Goal: Communication & Community: Answer question/provide support

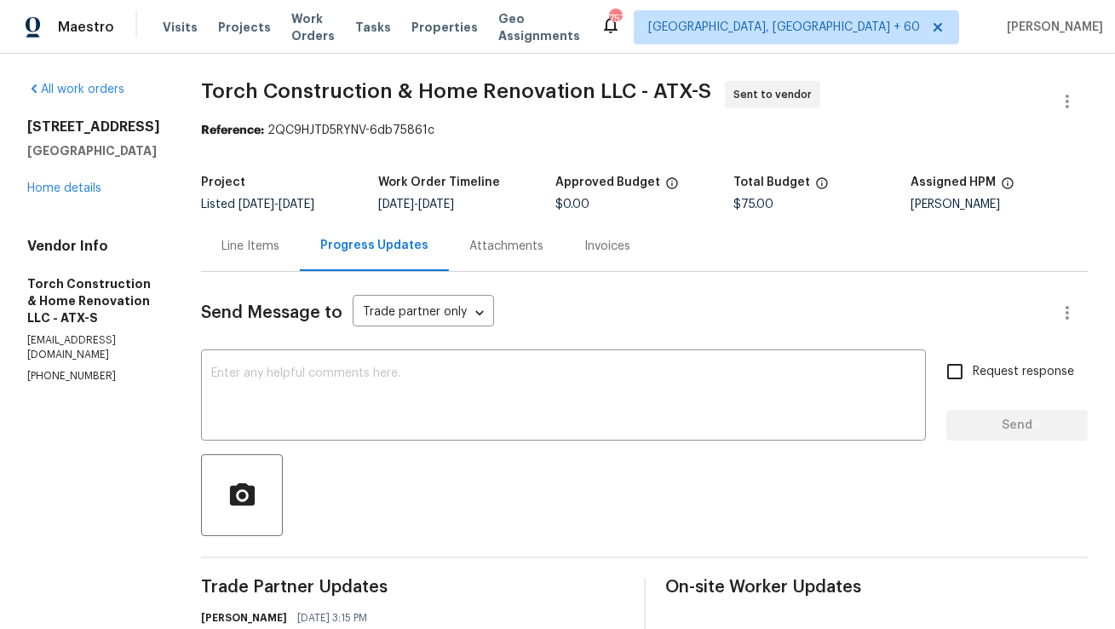
click at [277, 257] on div "Line Items" at bounding box center [250, 246] width 99 height 50
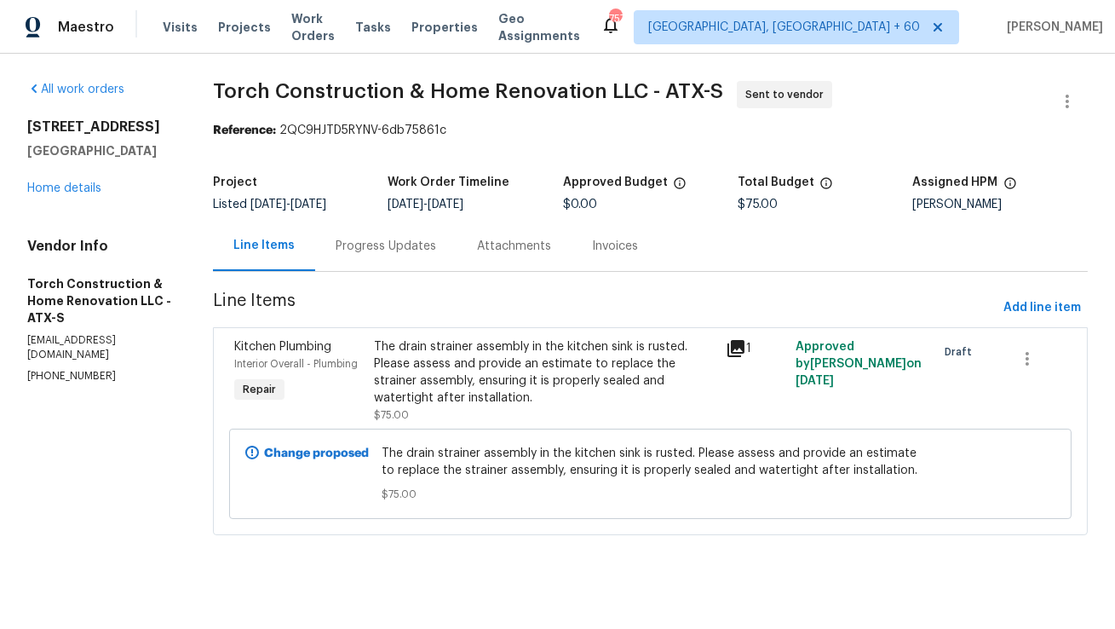
click at [451, 252] on div "Progress Updates" at bounding box center [385, 246] width 141 height 50
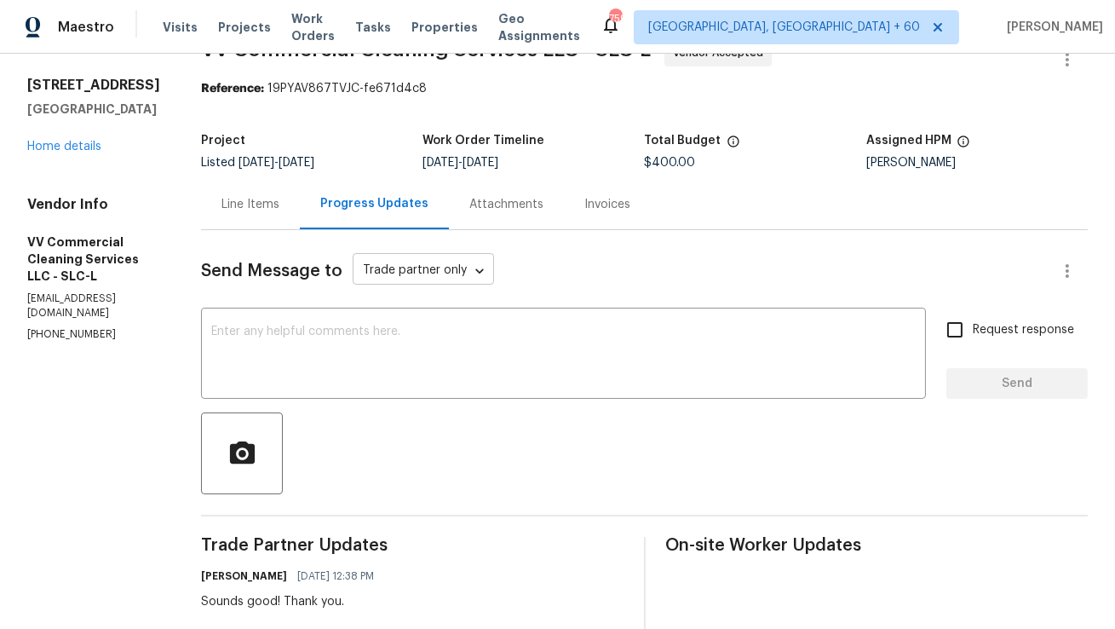
scroll to position [1, 0]
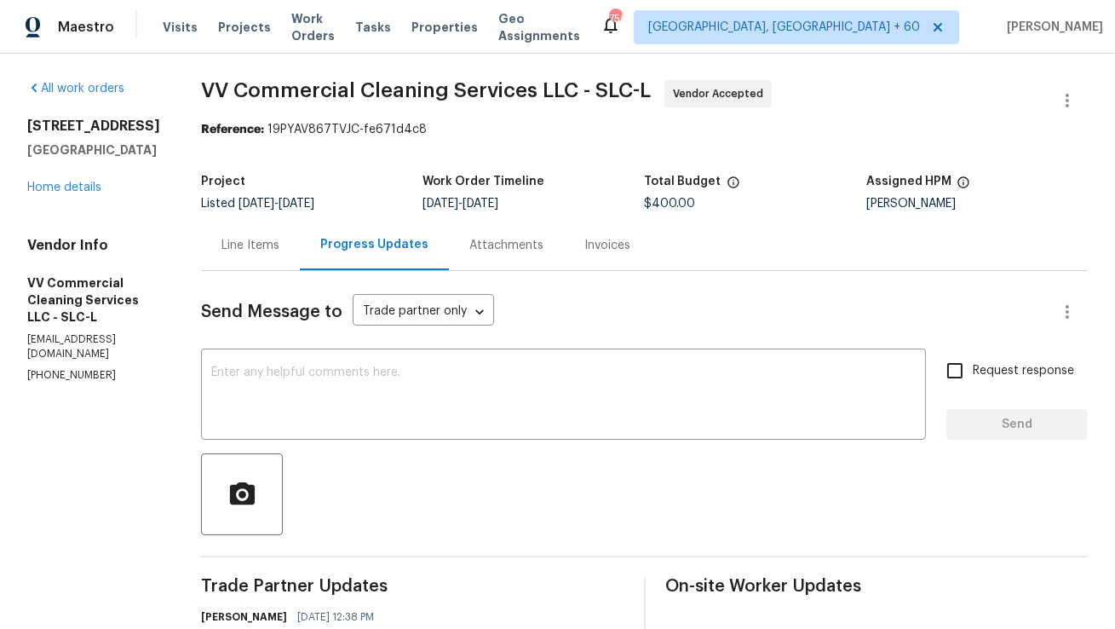
click at [286, 261] on div "Line Items" at bounding box center [250, 245] width 99 height 50
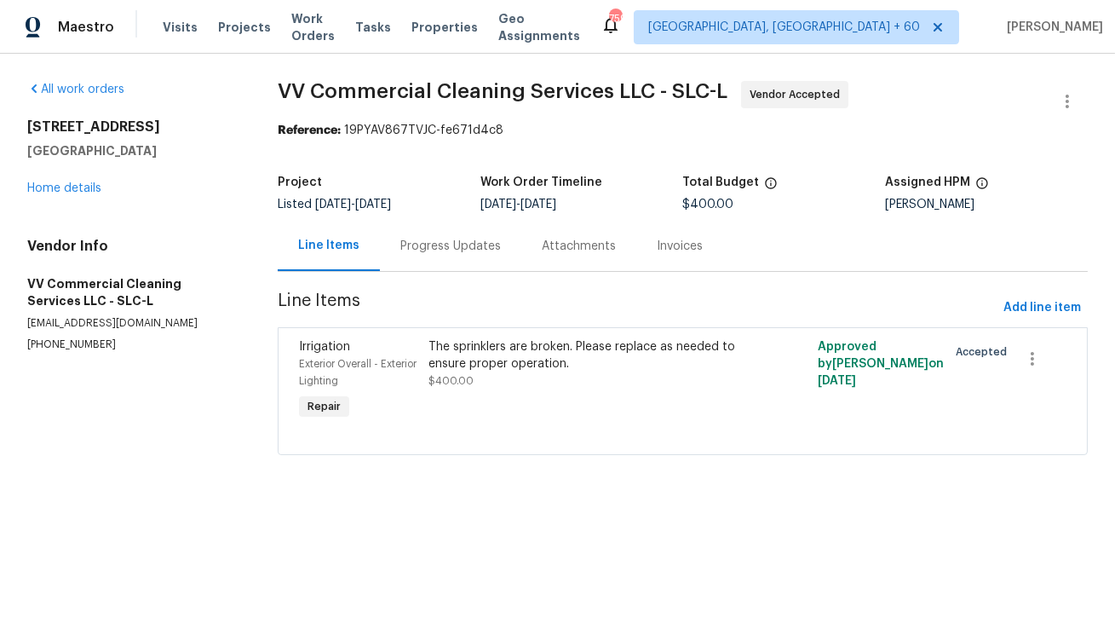
click at [458, 245] on div "Progress Updates" at bounding box center [450, 246] width 101 height 17
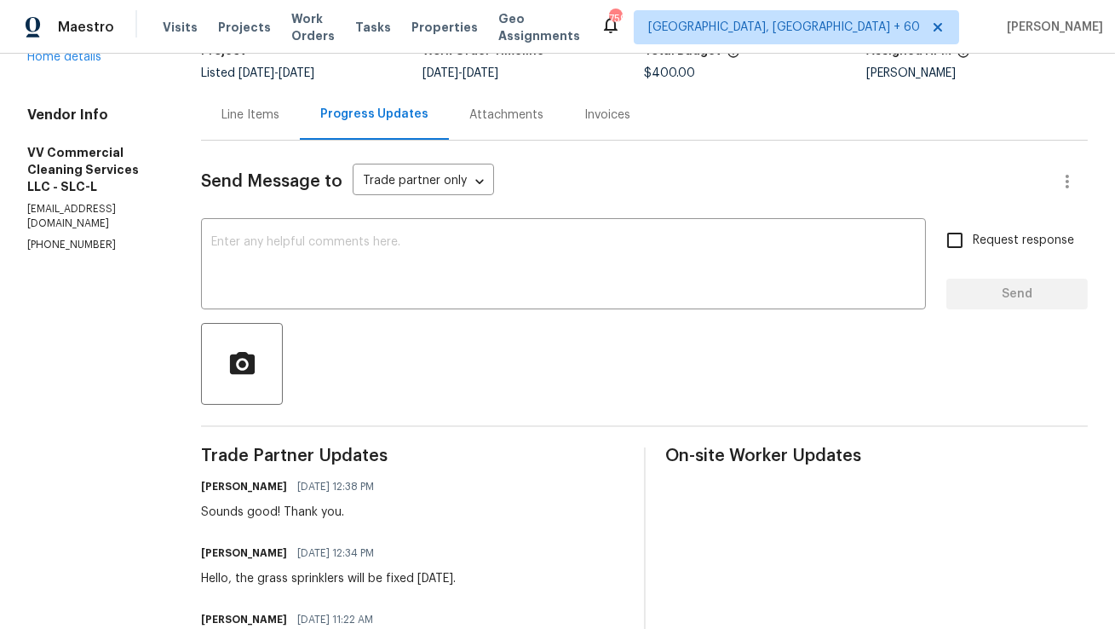
scroll to position [132, 0]
click at [279, 114] on div "Line Items" at bounding box center [250, 114] width 58 height 17
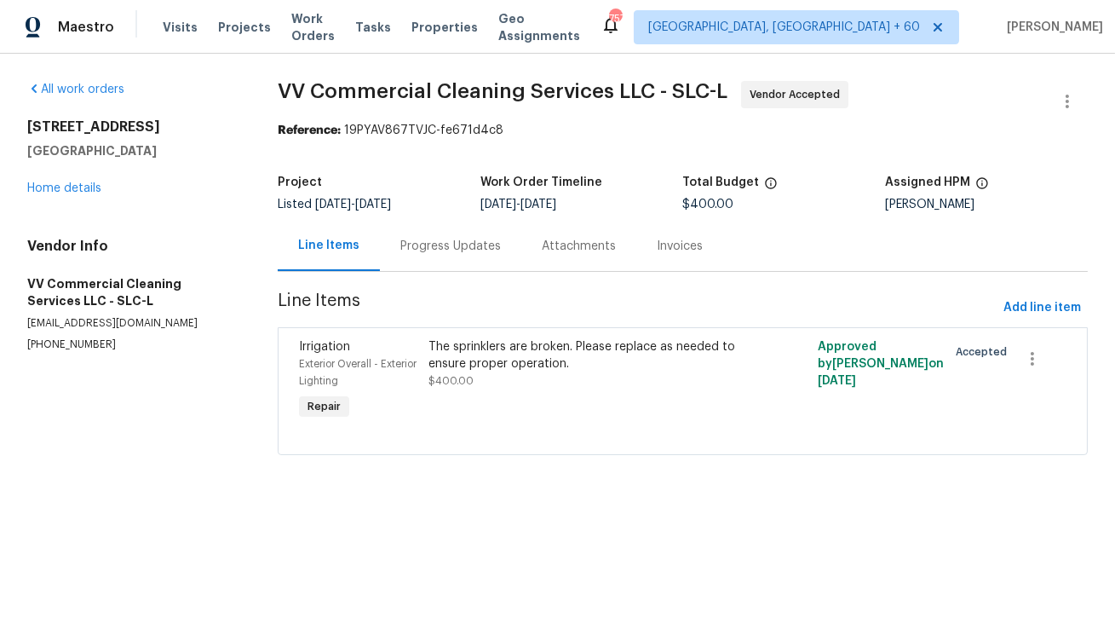
click at [416, 234] on div "Progress Updates" at bounding box center [450, 246] width 141 height 50
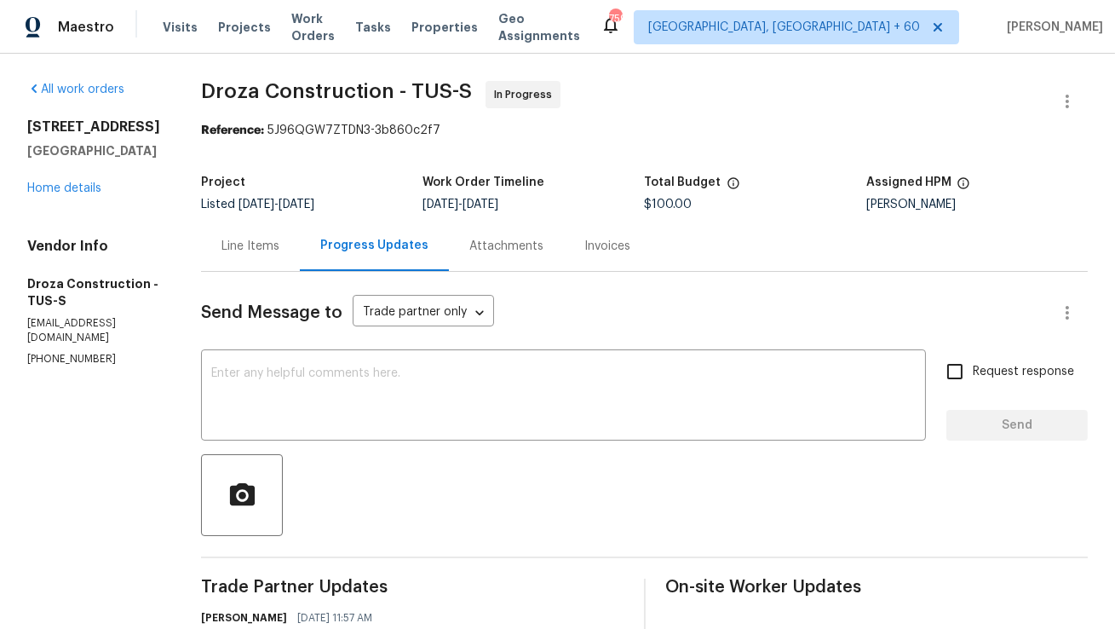
click at [250, 258] on div "Line Items" at bounding box center [250, 246] width 99 height 50
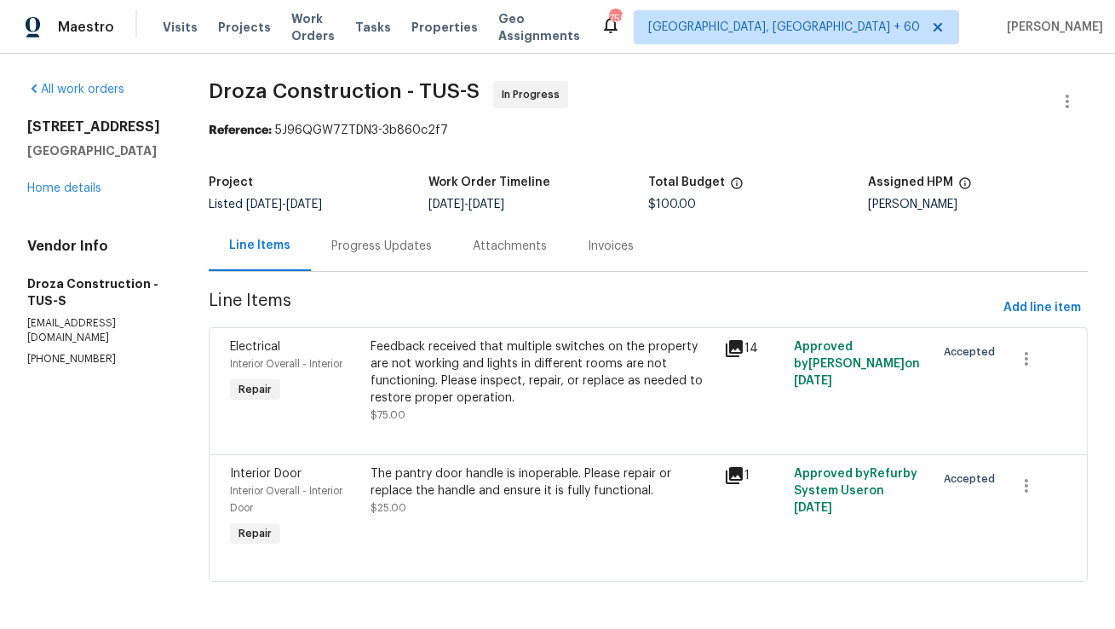
click at [426, 244] on div "Progress Updates" at bounding box center [381, 246] width 101 height 17
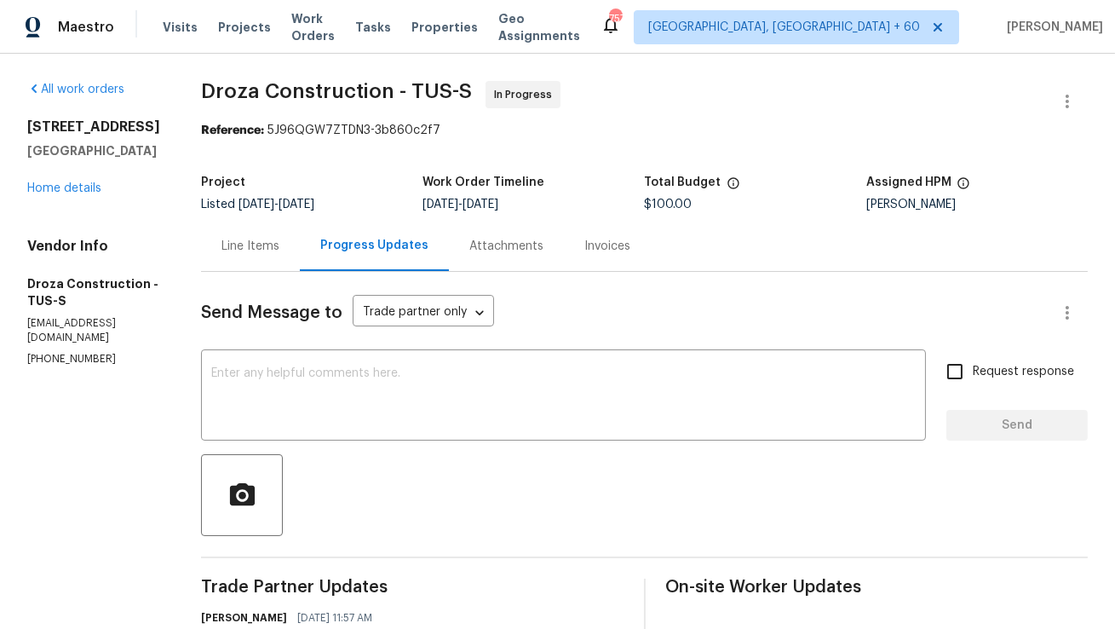
click at [275, 246] on div "Line Items" at bounding box center [250, 246] width 58 height 17
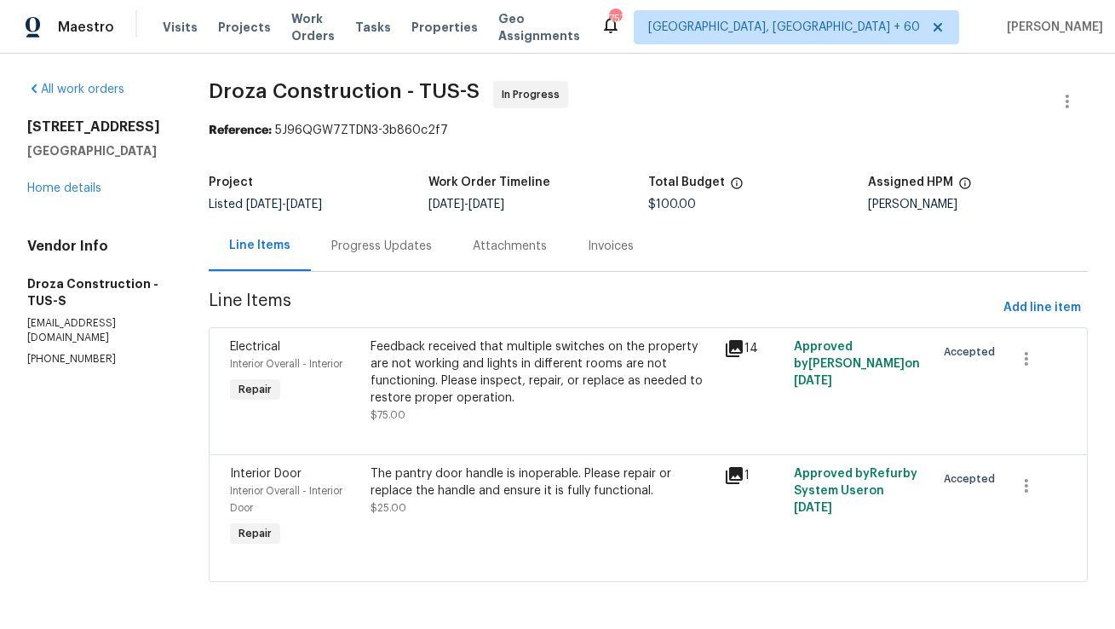
click at [422, 249] on div "Progress Updates" at bounding box center [381, 246] width 101 height 17
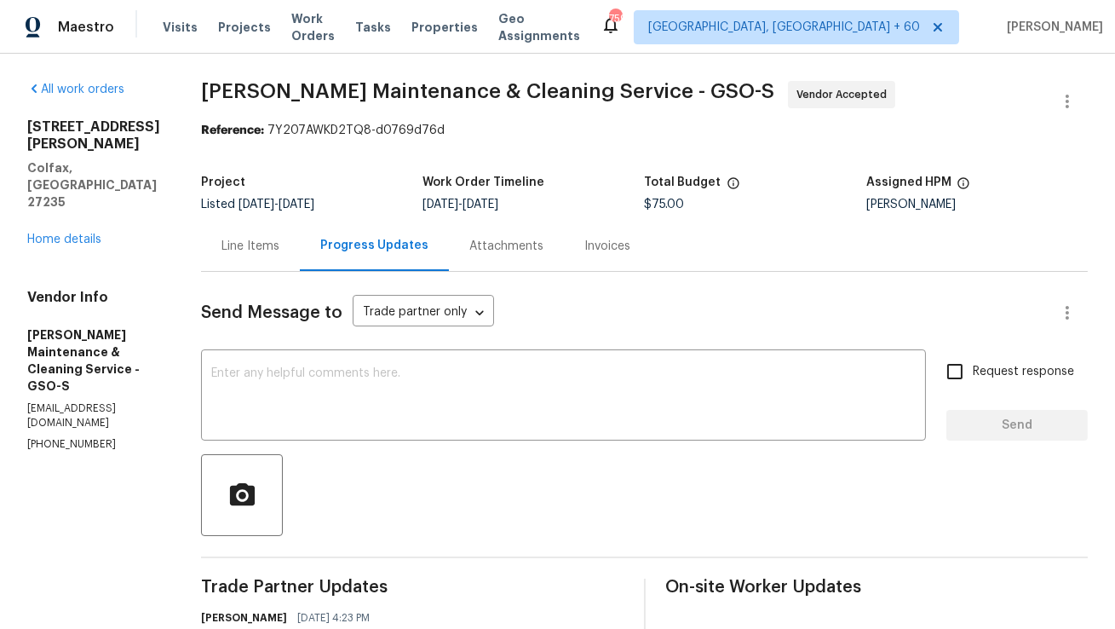
click at [300, 251] on div "Line Items" at bounding box center [250, 246] width 99 height 50
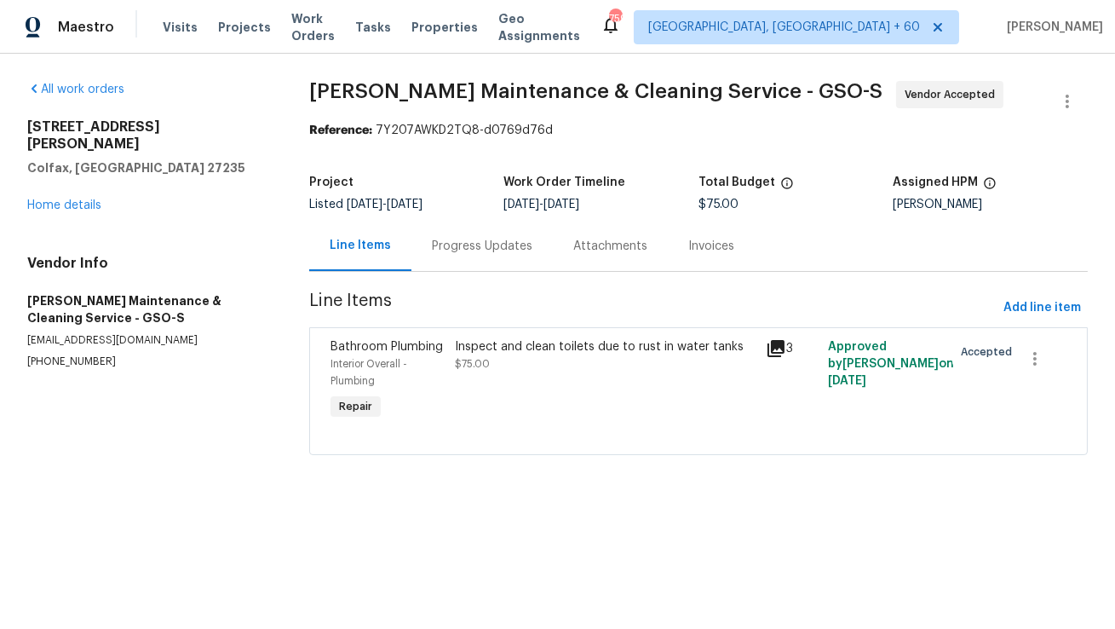
click at [452, 251] on div "Progress Updates" at bounding box center [482, 246] width 101 height 17
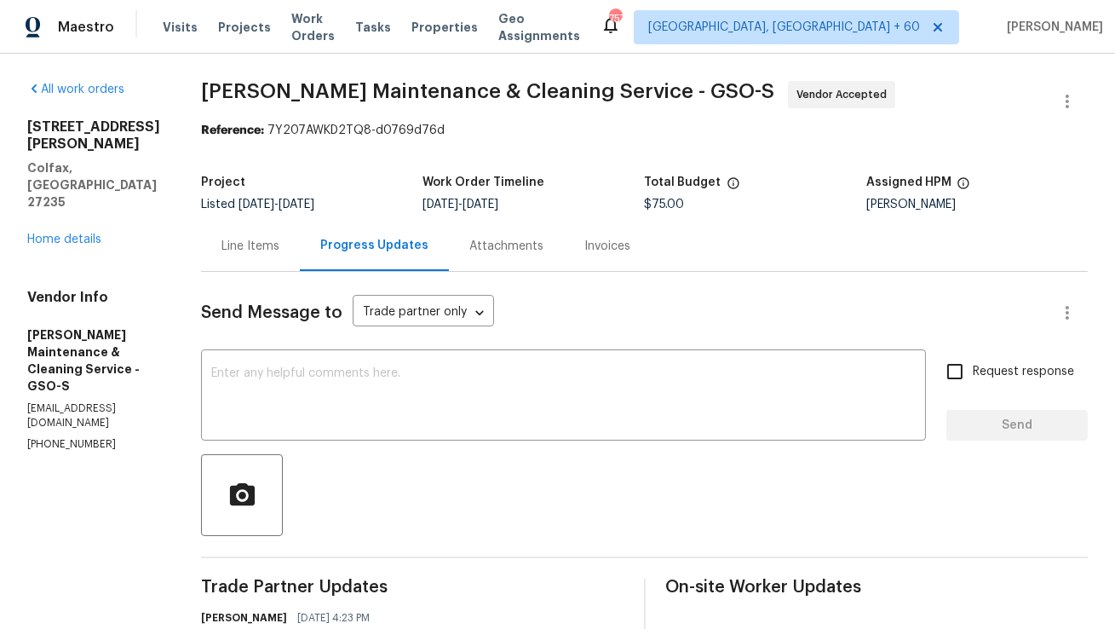
click at [279, 245] on div "Line Items" at bounding box center [250, 246] width 58 height 17
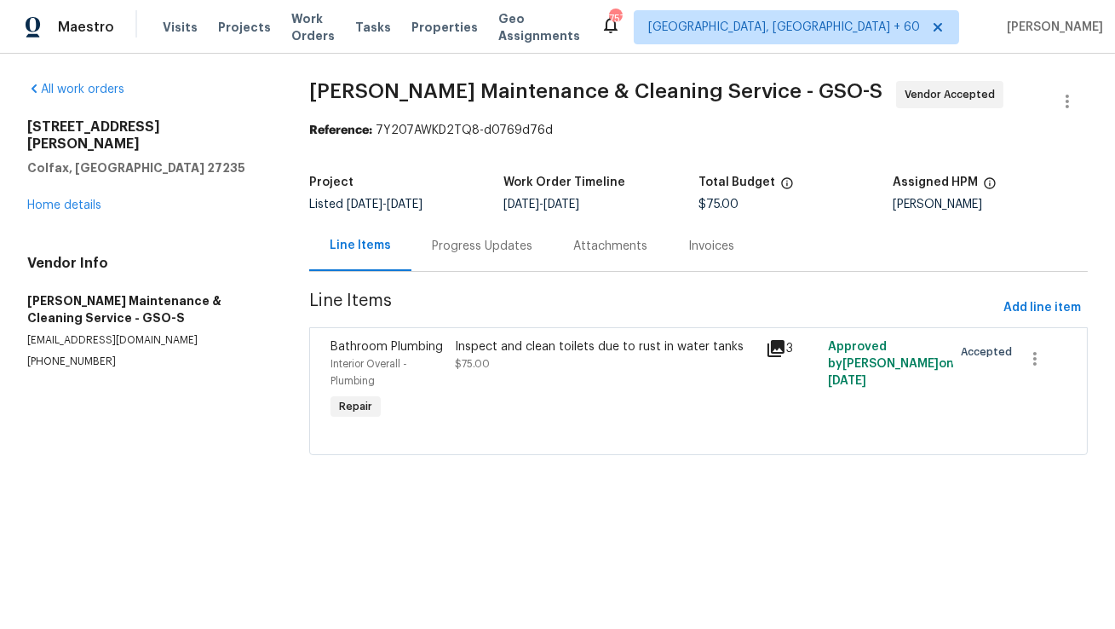
click at [442, 242] on div "Progress Updates" at bounding box center [482, 246] width 101 height 17
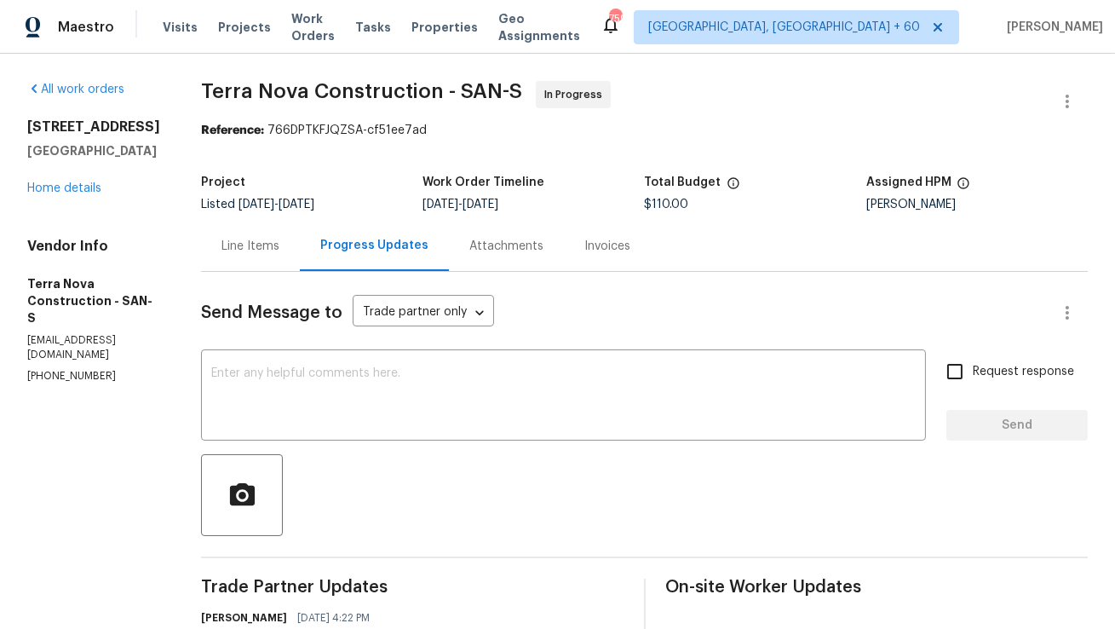
click at [279, 255] on div "Line Items" at bounding box center [250, 246] width 58 height 17
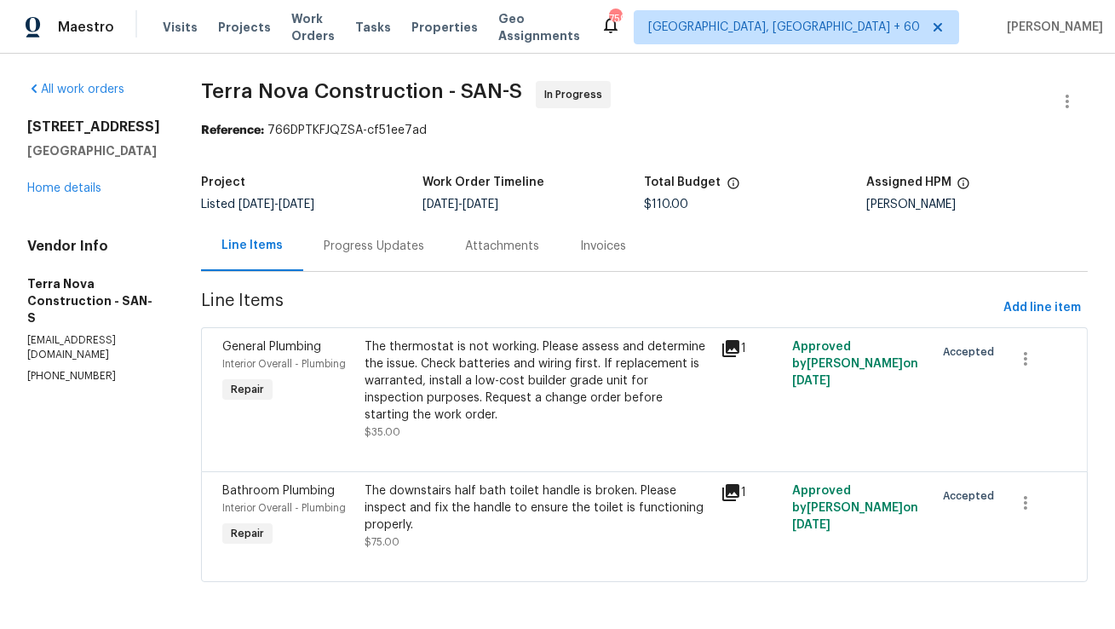
click at [417, 251] on div "Progress Updates" at bounding box center [374, 246] width 101 height 17
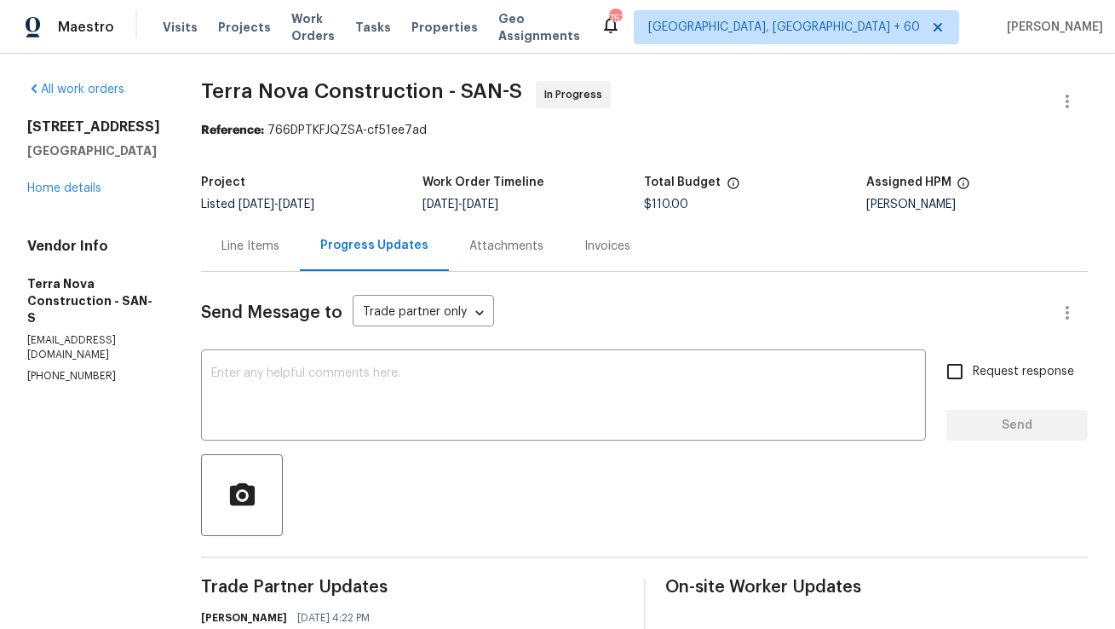
click at [279, 255] on div "Line Items" at bounding box center [250, 246] width 58 height 17
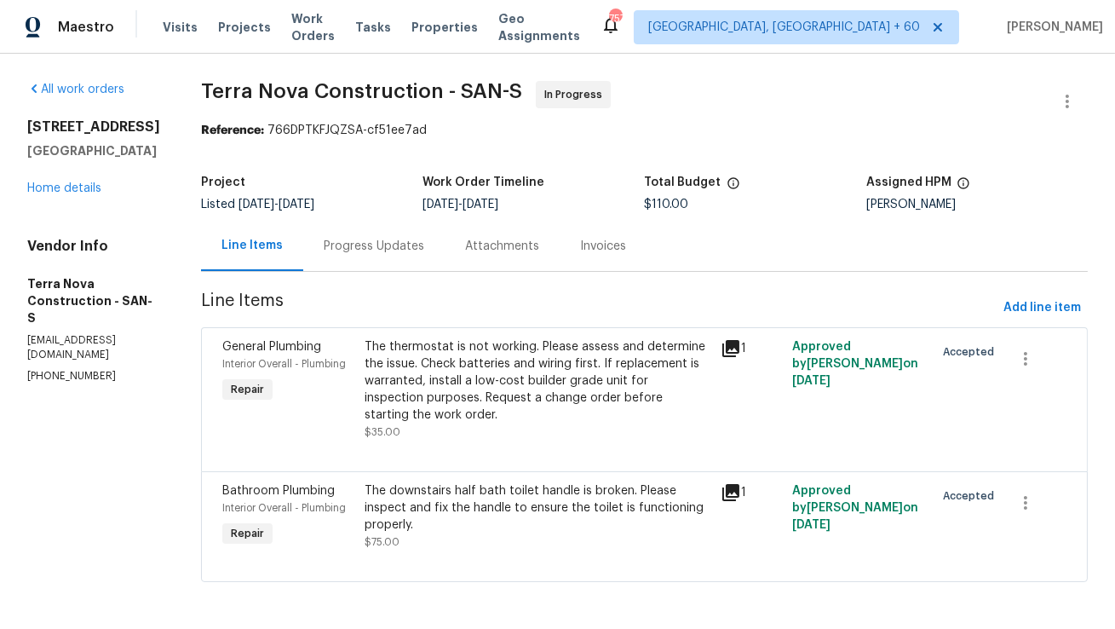
click at [424, 254] on div "Progress Updates" at bounding box center [374, 246] width 101 height 17
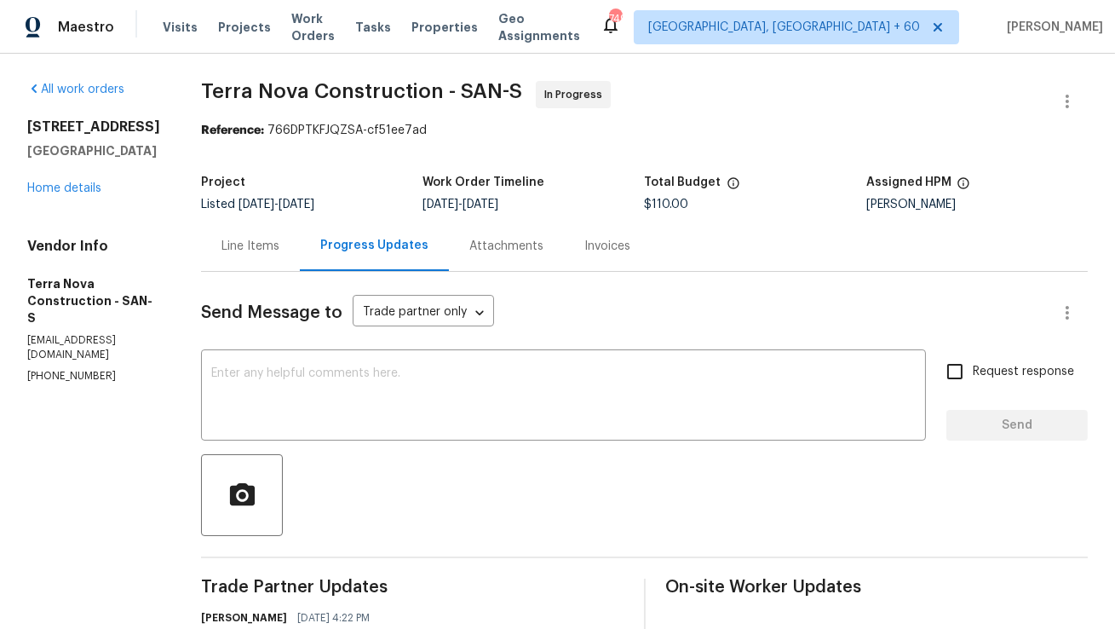
click at [279, 239] on div "Line Items" at bounding box center [250, 246] width 58 height 17
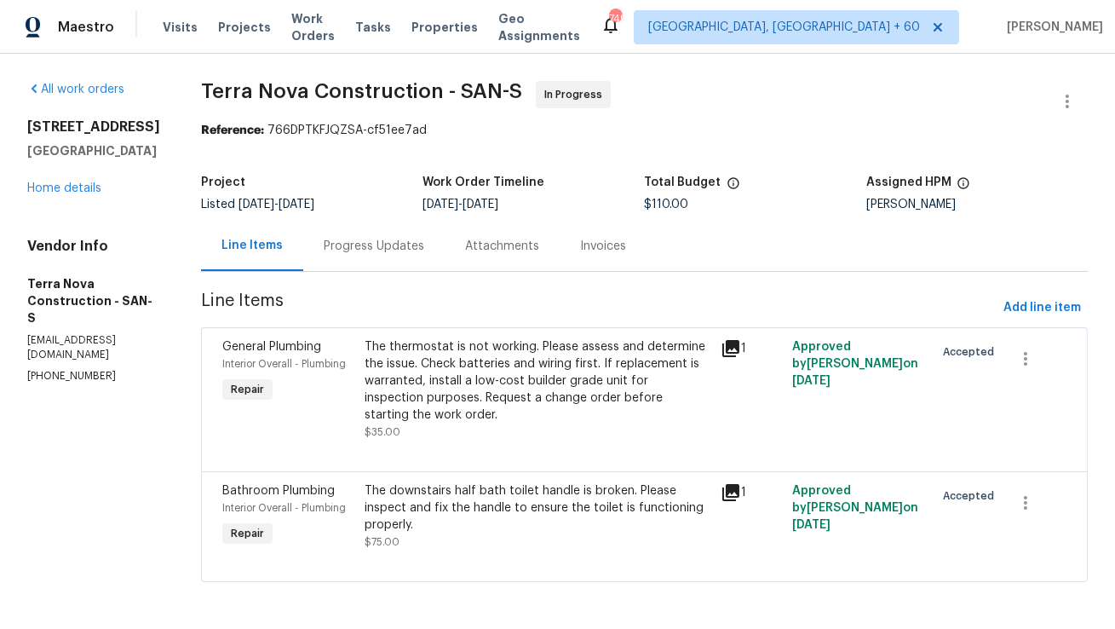
click at [403, 244] on div "Progress Updates" at bounding box center [374, 246] width 101 height 17
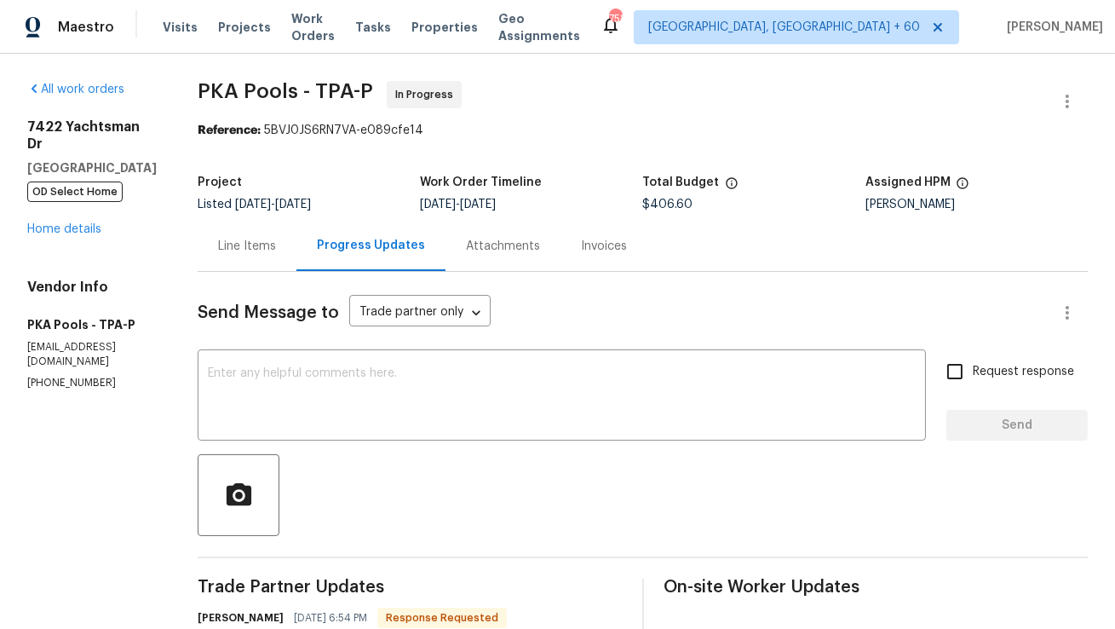
click at [251, 260] on div "Line Items" at bounding box center [247, 246] width 99 height 50
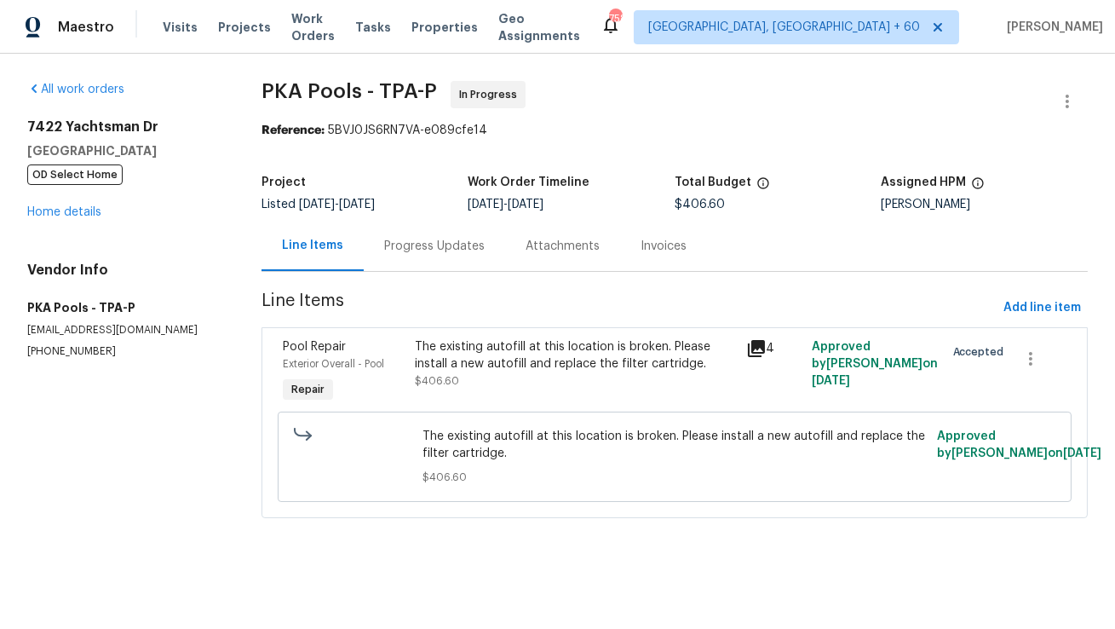
click at [439, 256] on div "Progress Updates" at bounding box center [434, 246] width 141 height 50
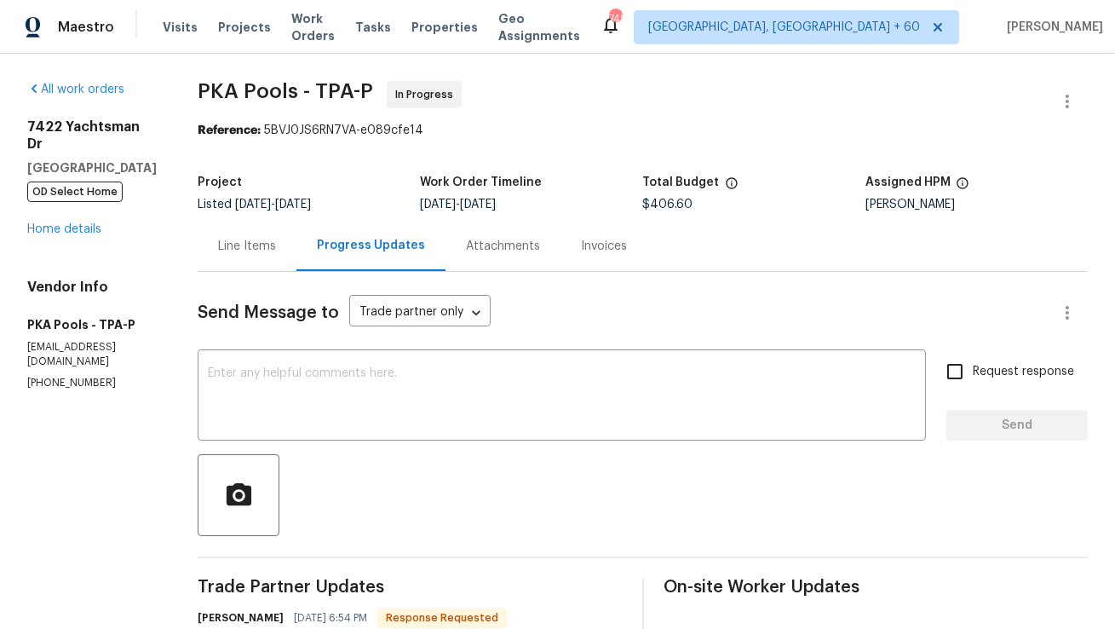
click at [254, 256] on div "Line Items" at bounding box center [247, 246] width 99 height 50
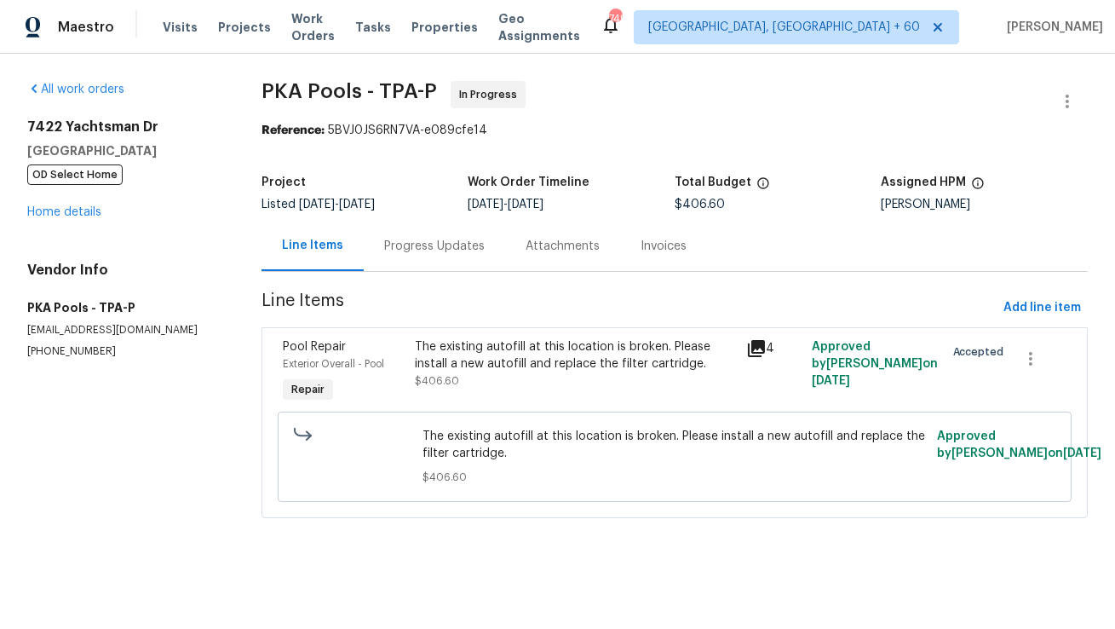
click at [424, 250] on div "Progress Updates" at bounding box center [434, 246] width 101 height 17
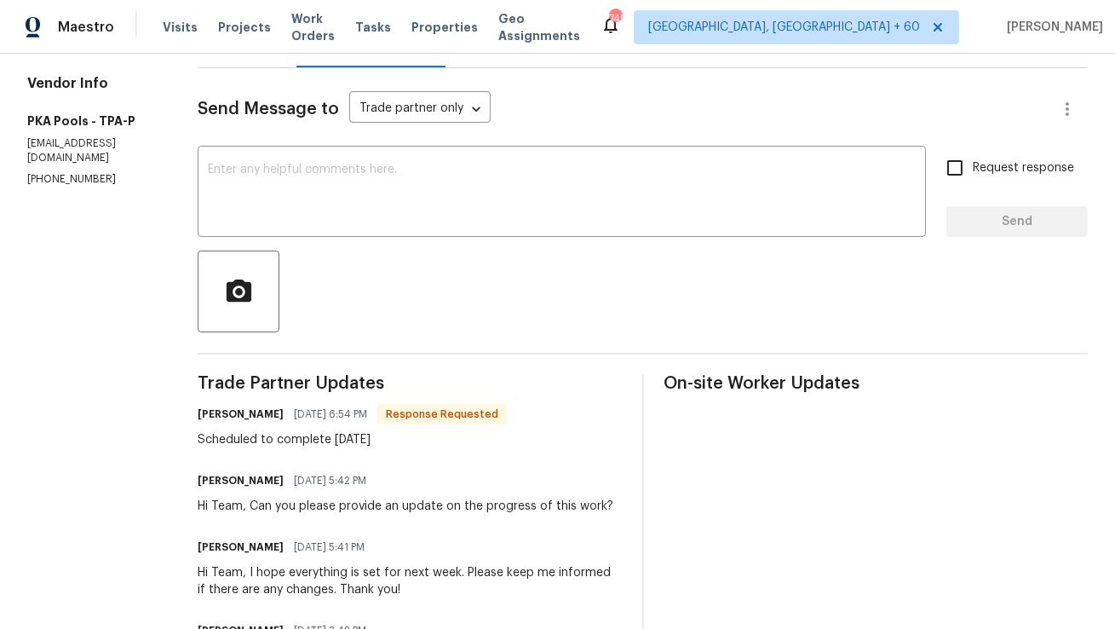
scroll to position [125, 0]
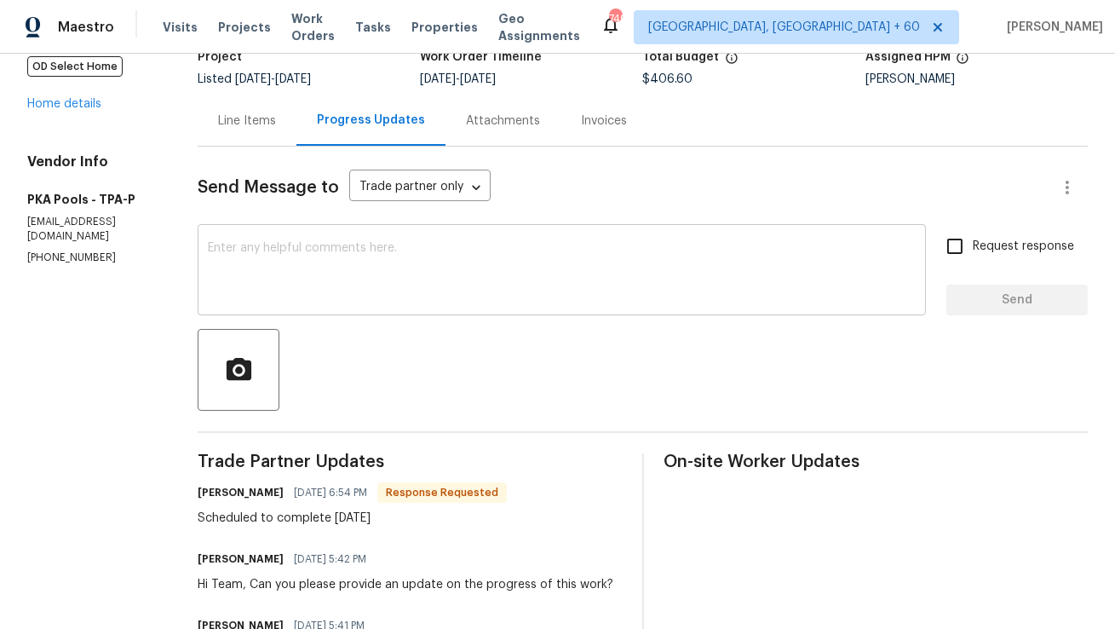
click at [470, 297] on textarea at bounding box center [562, 272] width 708 height 60
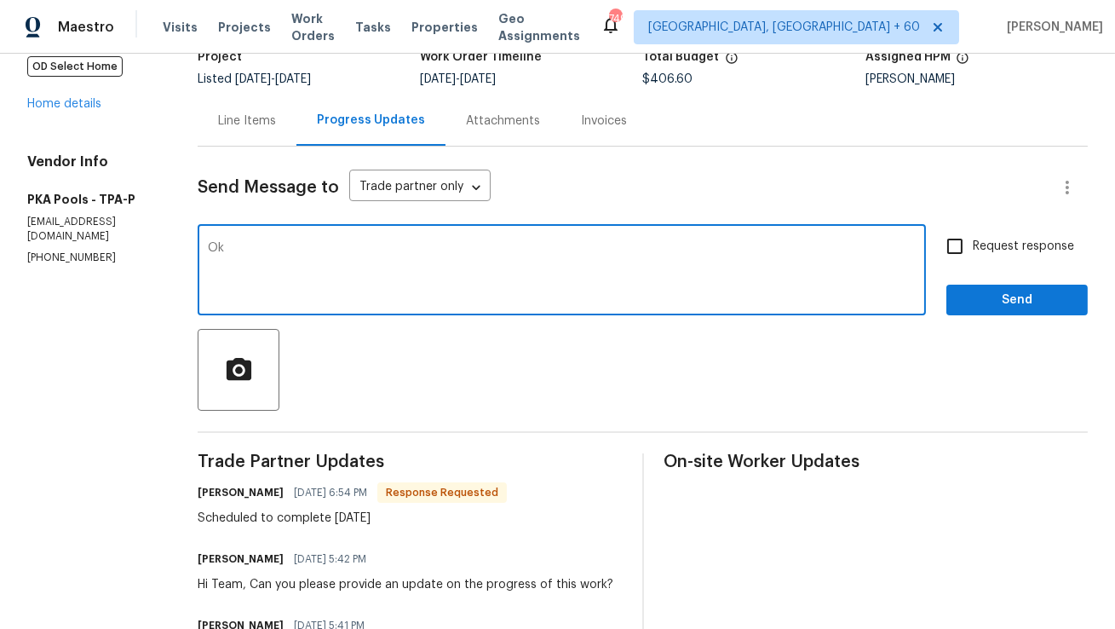
type textarea "O"
type textarea "T"
type textarea "Sounds good! Thank you."
click at [1000, 304] on span "Send" at bounding box center [1017, 300] width 114 height 21
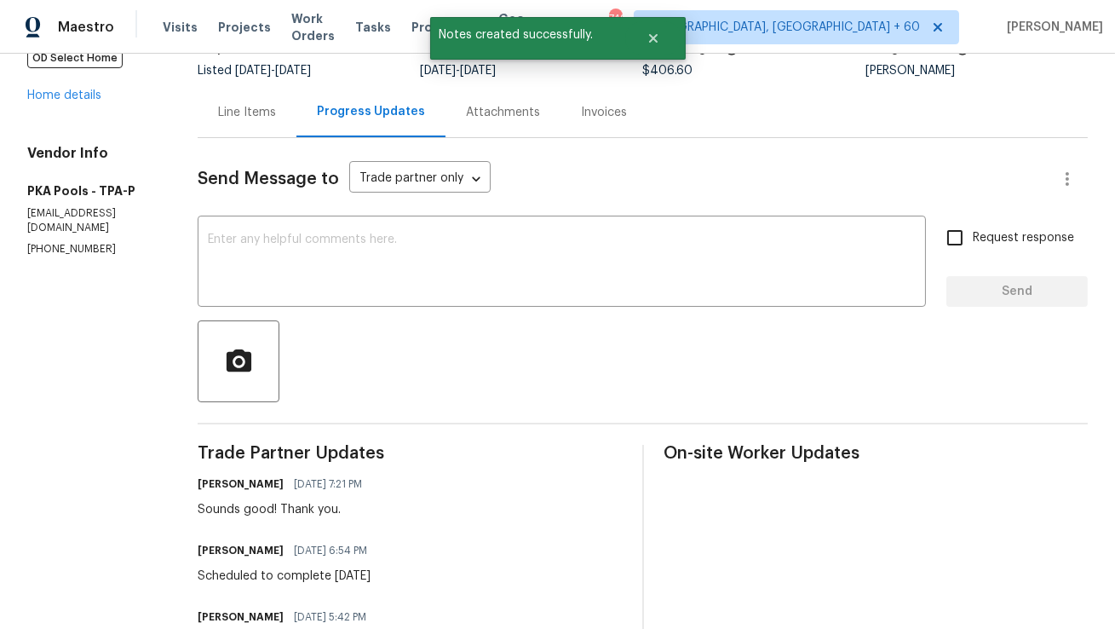
scroll to position [132, 0]
